Goal: Information Seeking & Learning: Find specific fact

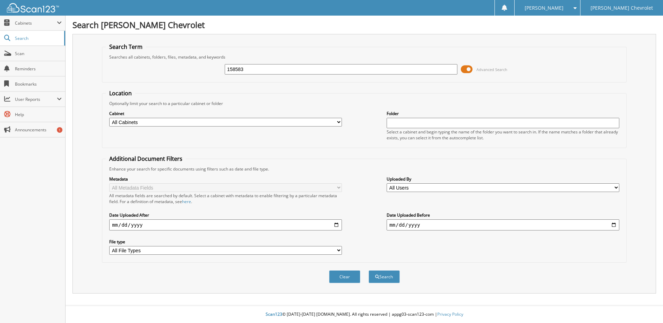
type input "158583"
click at [368, 270] on button "Search" at bounding box center [383, 276] width 31 height 13
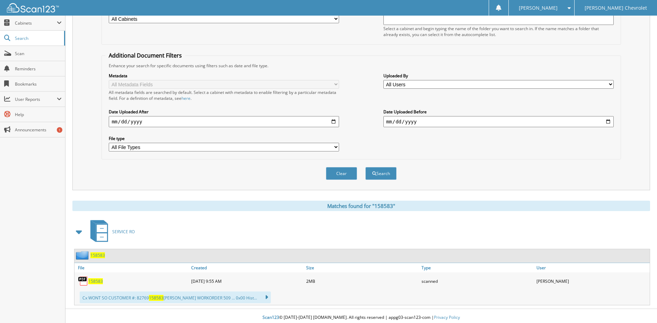
scroll to position [104, 0]
click at [94, 281] on span "158583" at bounding box center [95, 281] width 15 height 6
